Goal: Task Accomplishment & Management: Manage account settings

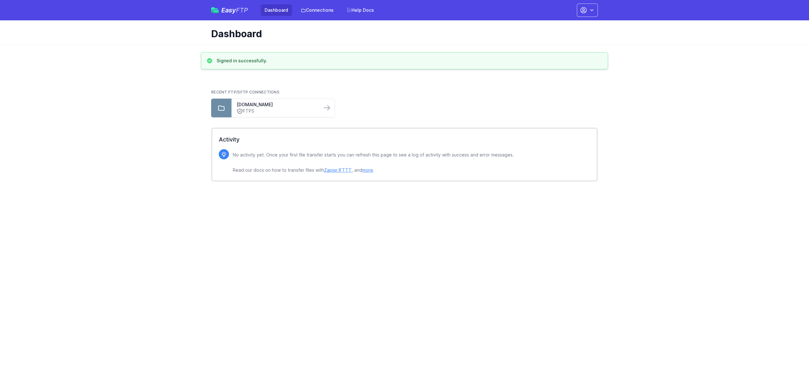
click at [588, 8] on button "button" at bounding box center [587, 9] width 21 height 13
click at [553, 38] on link "Your Profile" at bounding box center [567, 37] width 61 height 11
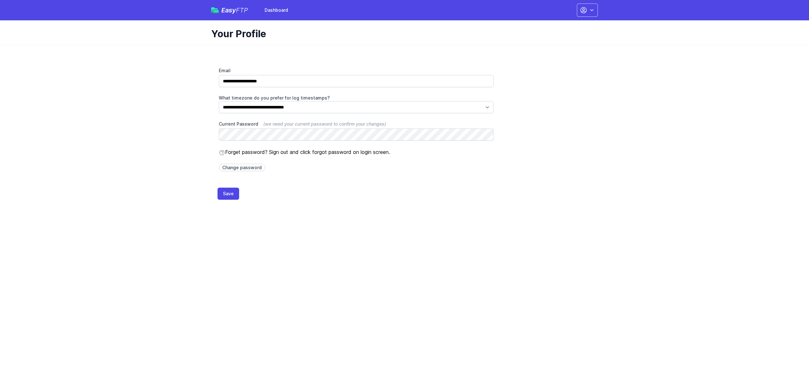
click at [583, 12] on icon "button" at bounding box center [584, 10] width 8 height 8
click at [578, 25] on link "Dashboard" at bounding box center [567, 26] width 61 height 11
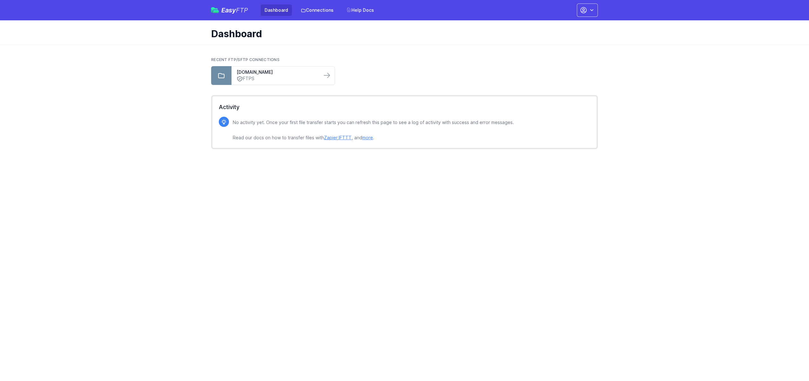
click at [584, 13] on icon "button" at bounding box center [584, 10] width 8 height 8
click at [558, 25] on link "Account Settings" at bounding box center [567, 26] width 61 height 11
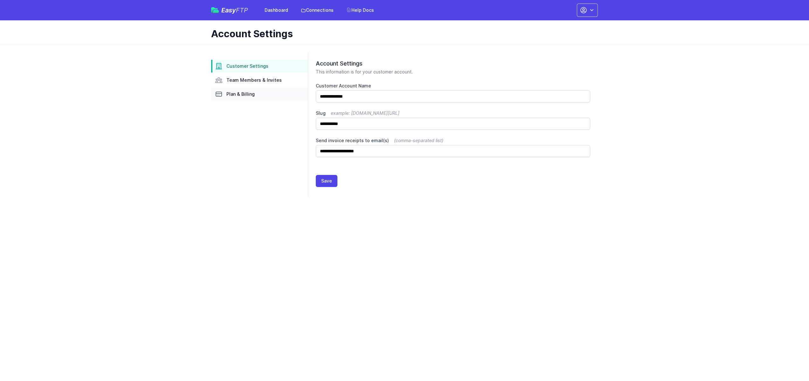
click at [238, 95] on span "Plan & Billing" at bounding box center [240, 94] width 28 height 6
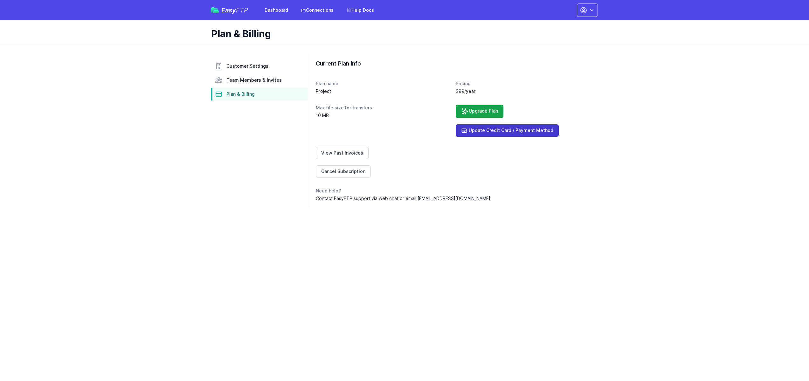
click at [496, 131] on link "Update Credit Card / Payment Method" at bounding box center [507, 130] width 103 height 12
click at [251, 68] on span "Customer Settings" at bounding box center [247, 66] width 42 height 6
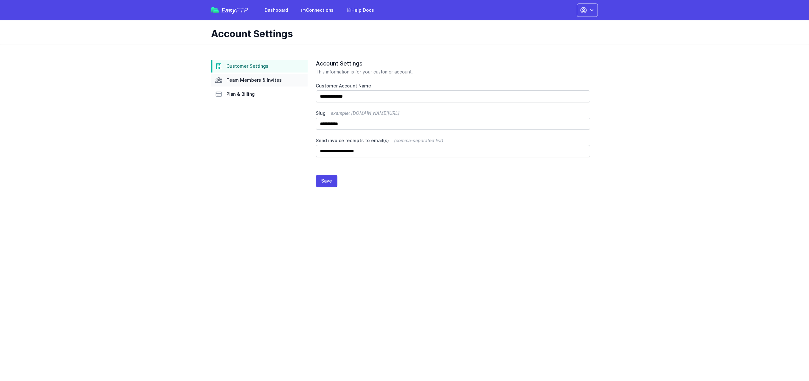
click at [269, 82] on span "Team Members & Invites" at bounding box center [253, 80] width 55 height 6
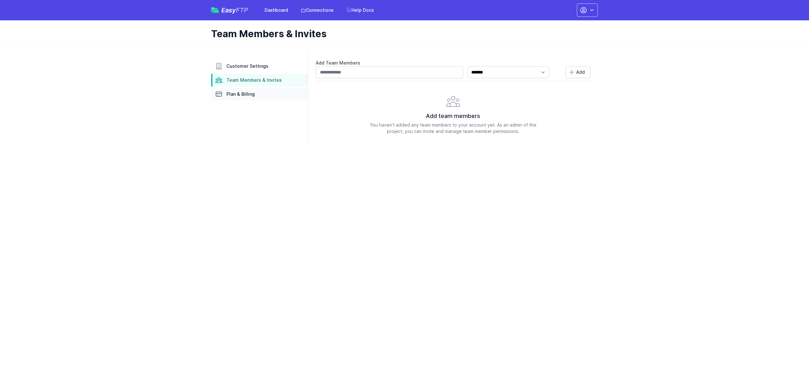
click at [243, 94] on span "Plan & Billing" at bounding box center [240, 94] width 28 height 6
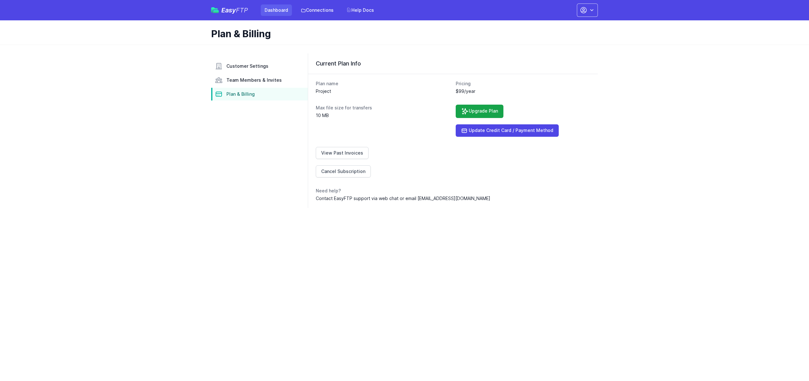
click at [269, 11] on link "Dashboard" at bounding box center [276, 9] width 31 height 11
